Goal: Information Seeking & Learning: Learn about a topic

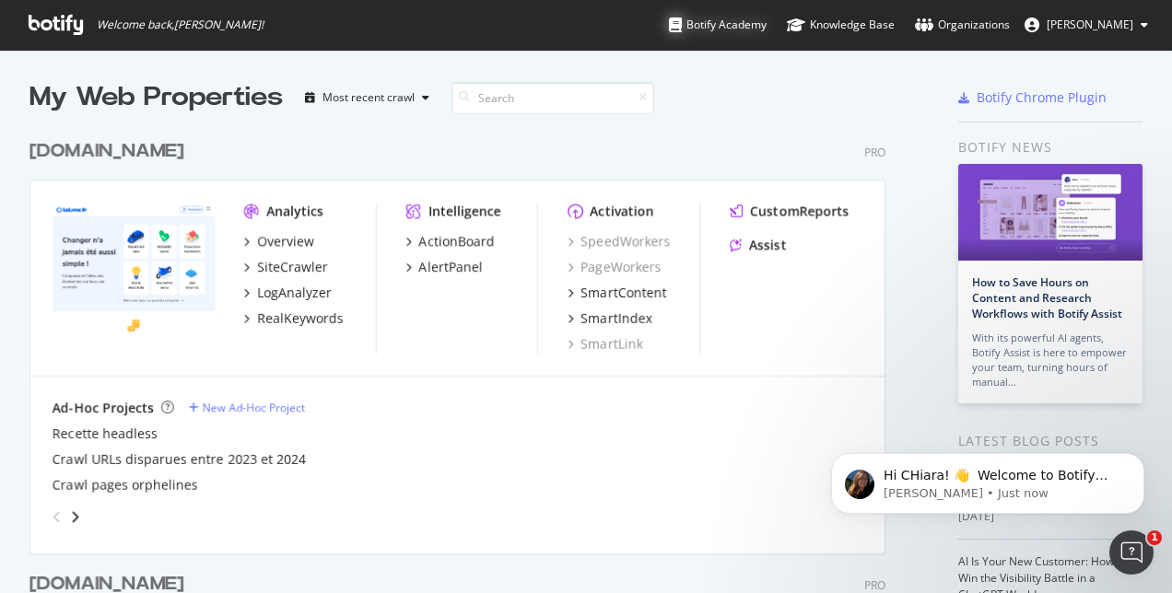
click at [711, 28] on div "Botify Academy" at bounding box center [718, 25] width 98 height 18
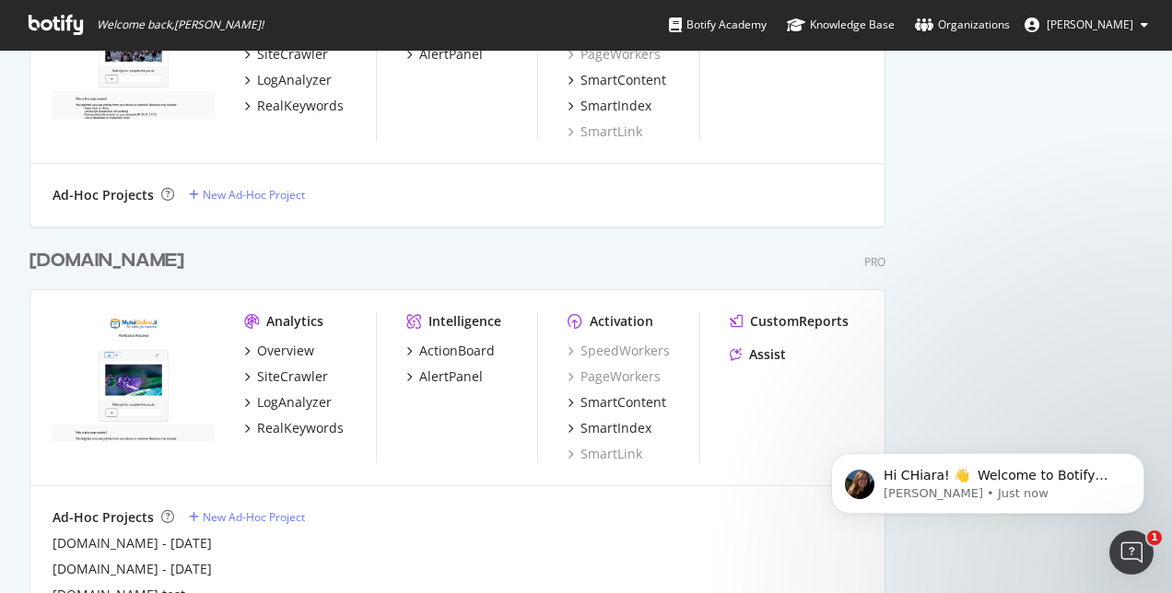
scroll to position [1844, 0]
